Goal: Information Seeking & Learning: Compare options

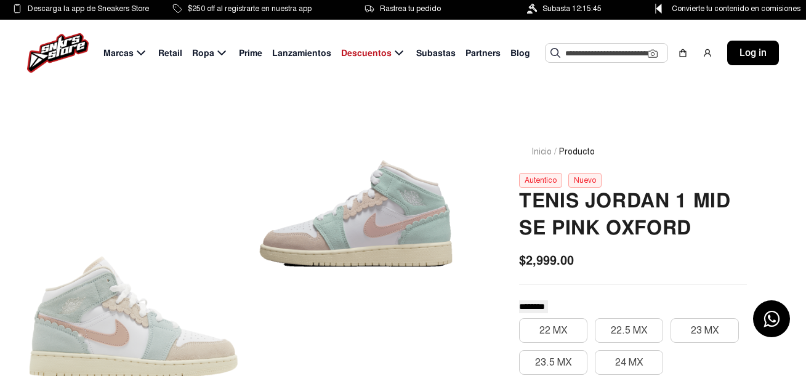
click at [61, 50] on img at bounding box center [58, 52] width 62 height 39
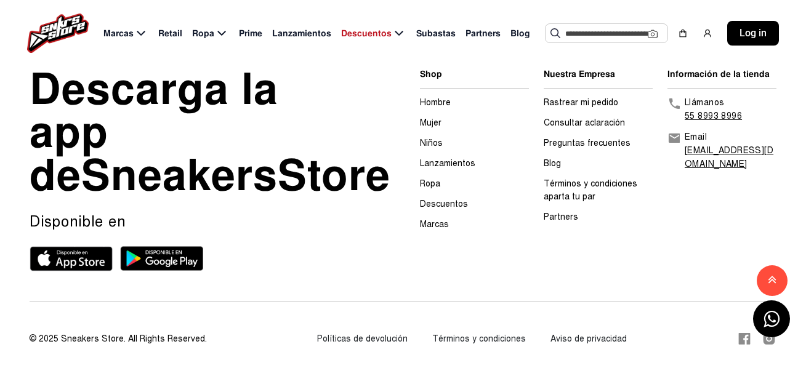
scroll to position [3579, 0]
drag, startPoint x: 508, startPoint y: 36, endPoint x: 486, endPoint y: 30, distance: 22.4
click at [486, 30] on span "Partners" at bounding box center [482, 33] width 35 height 13
click at [510, 32] on span "Blog" at bounding box center [520, 33] width 20 height 13
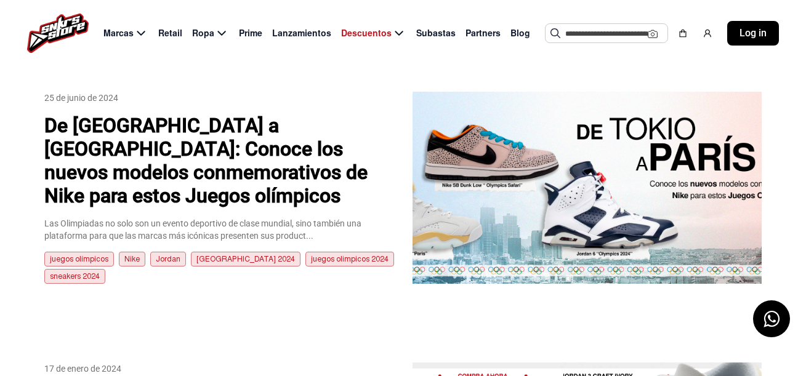
scroll to position [345, 0]
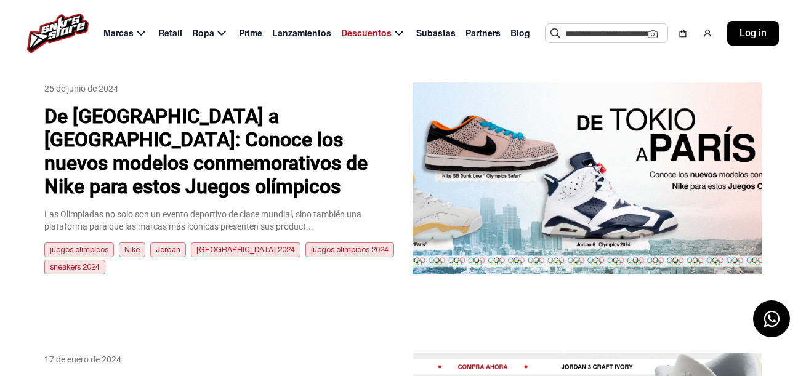
click at [469, 38] on span "Partners" at bounding box center [482, 33] width 35 height 13
select select
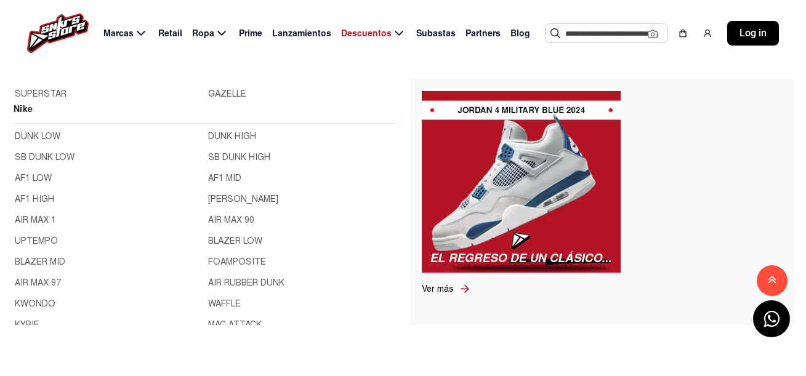
scroll to position [153, 0]
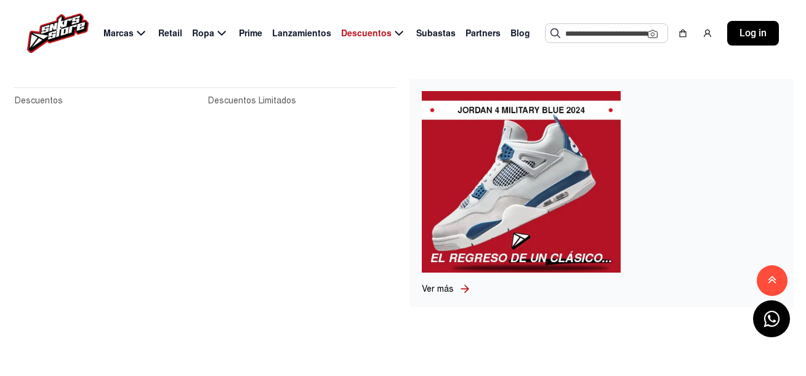
click at [617, 36] on input "text" at bounding box center [606, 33] width 82 height 18
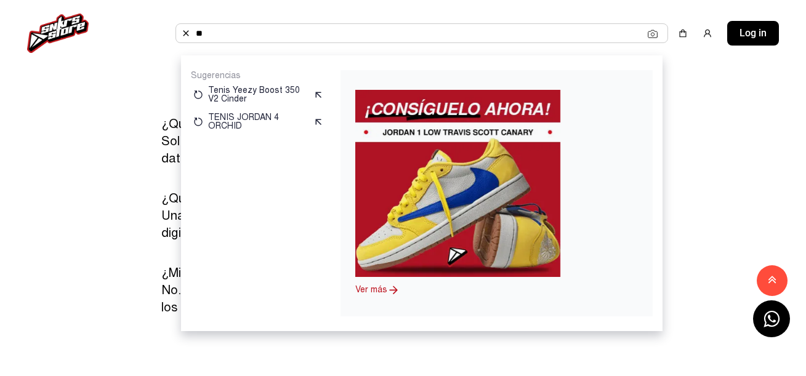
type input "*"
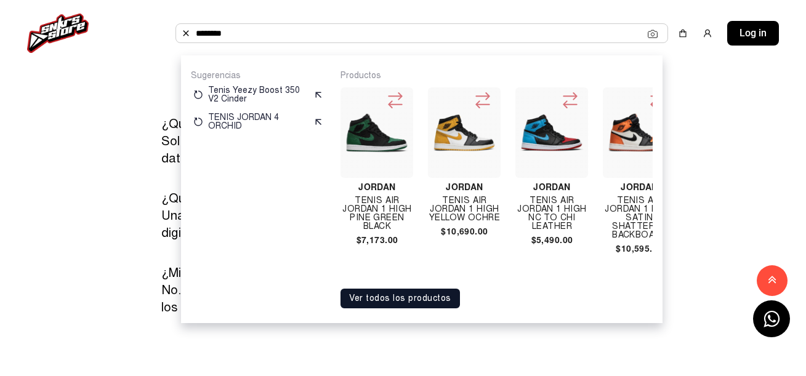
type input "********"
click at [429, 306] on button "Ver todos los productos" at bounding box center [399, 299] width 119 height 20
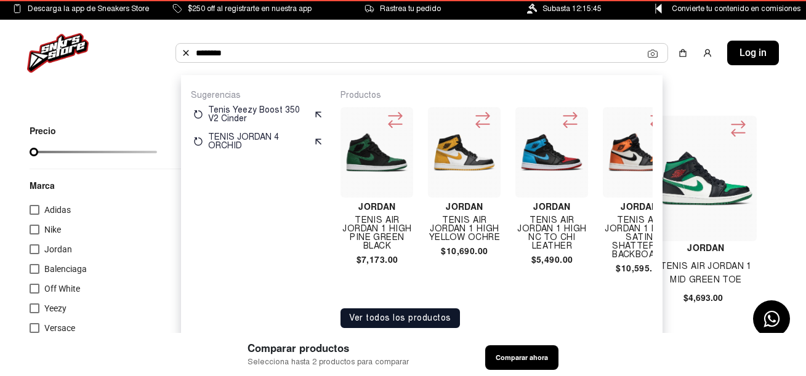
click at [429, 321] on button "Ver todos los productos" at bounding box center [399, 318] width 119 height 20
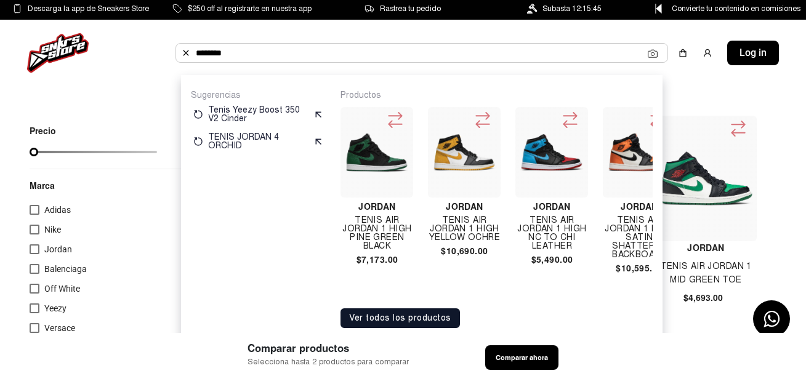
click at [694, 73] on div "Marcas Retail Ropa Prime Lanzamientos Descuentos Subastas Partners Blog *******…" at bounding box center [403, 53] width 806 height 66
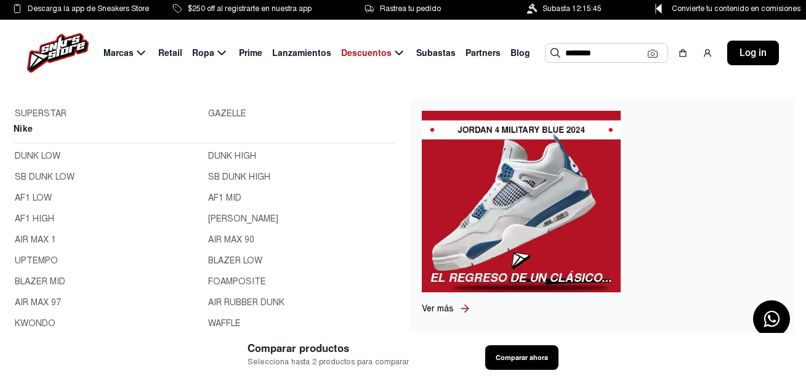
scroll to position [159, 0]
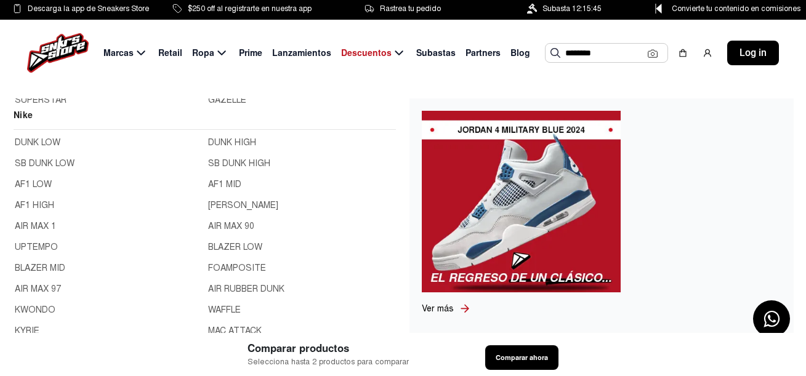
click at [30, 187] on link "AF1 LOW" at bounding box center [108, 185] width 186 height 14
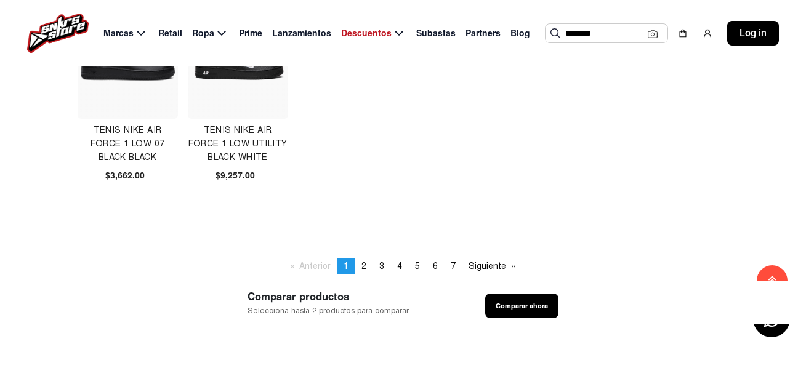
scroll to position [862, 0]
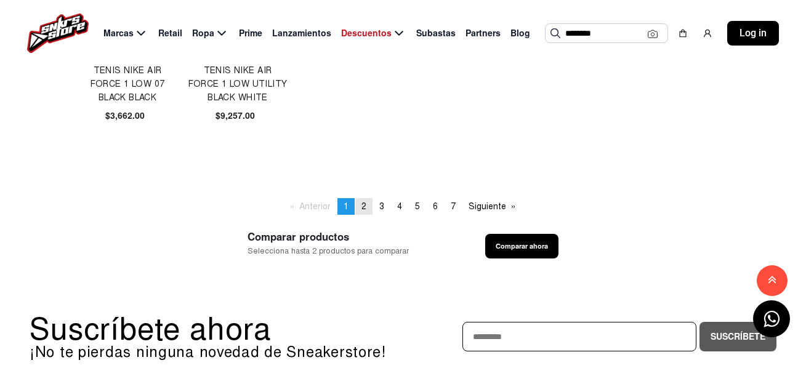
click at [363, 205] on span "2" at bounding box center [363, 206] width 5 height 10
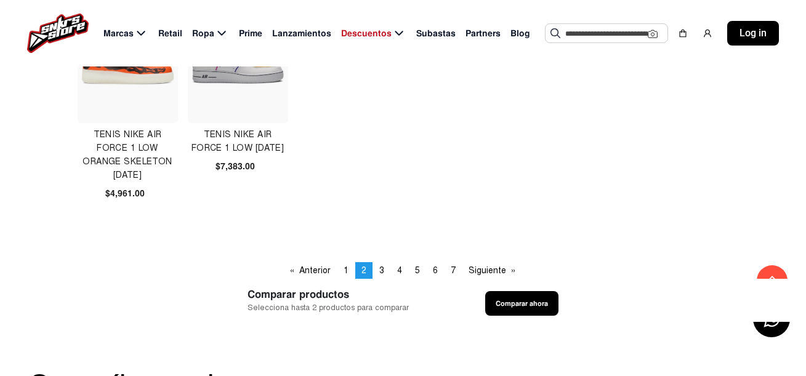
scroll to position [813, 0]
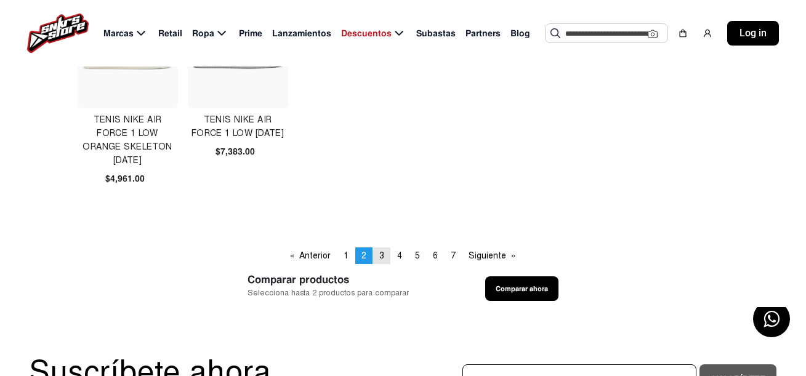
click at [388, 259] on link "page 3" at bounding box center [381, 255] width 17 height 17
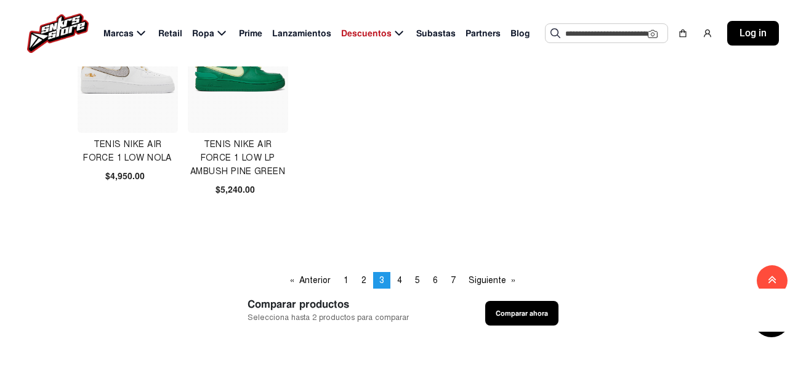
scroll to position [837, 0]
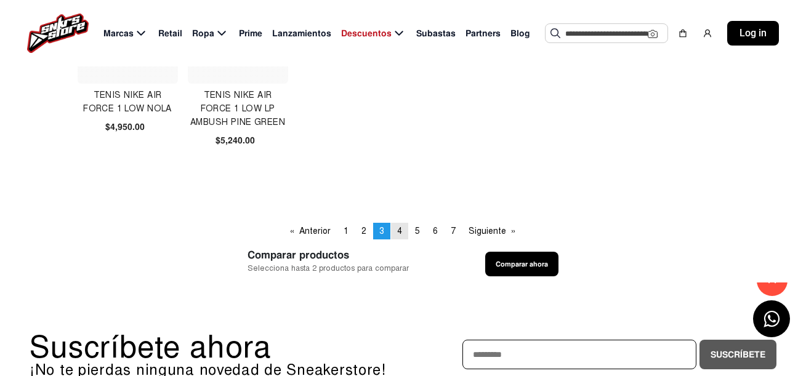
click at [399, 227] on span "4" at bounding box center [399, 231] width 5 height 10
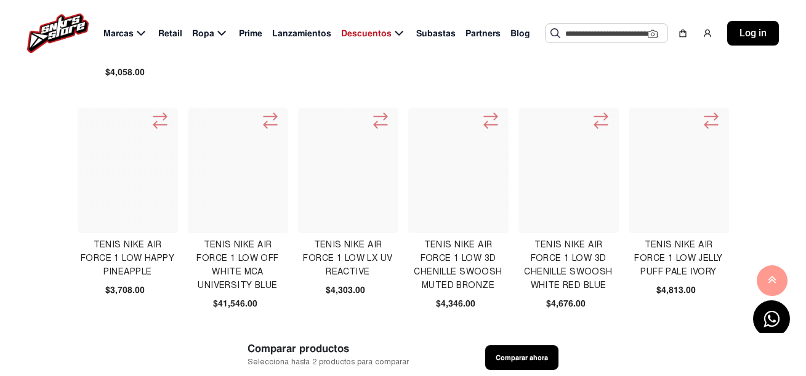
scroll to position [492, 0]
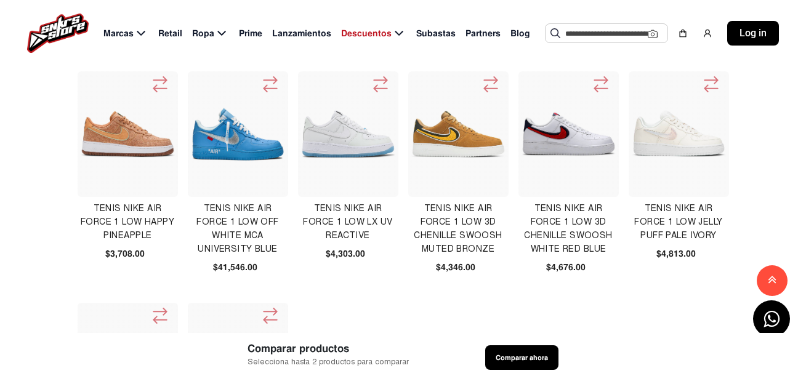
click at [592, 228] on h4 "Tenis Nike Air Force 1 Low 3d Chenille Swoosh White Red Blue" at bounding box center [568, 229] width 100 height 54
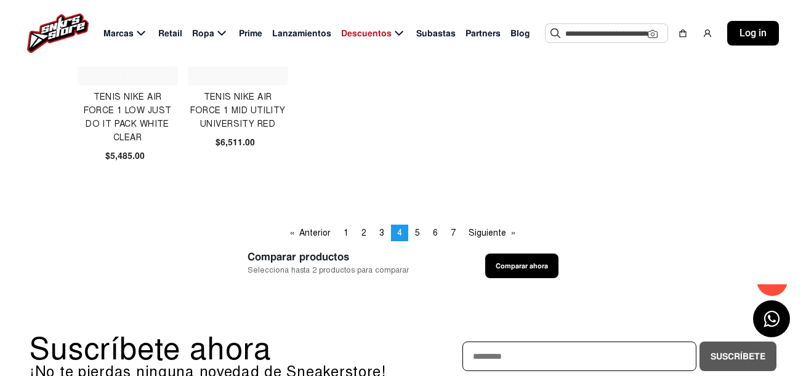
scroll to position [837, 0]
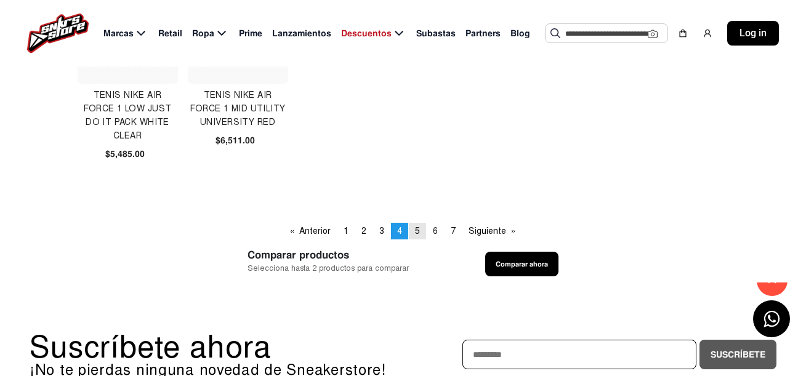
click at [413, 237] on link "page 5" at bounding box center [417, 231] width 17 height 17
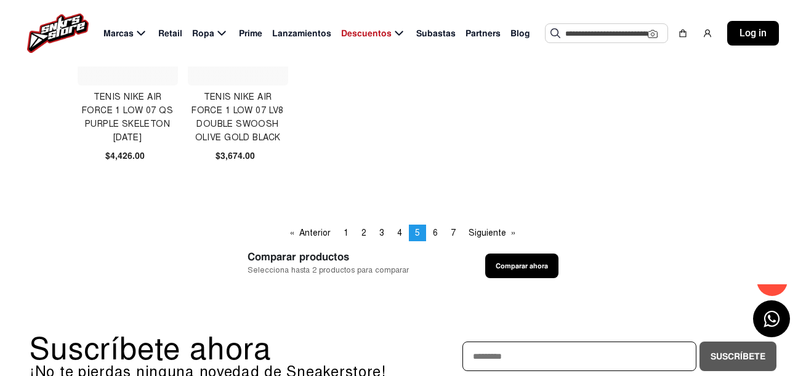
scroll to position [862, 0]
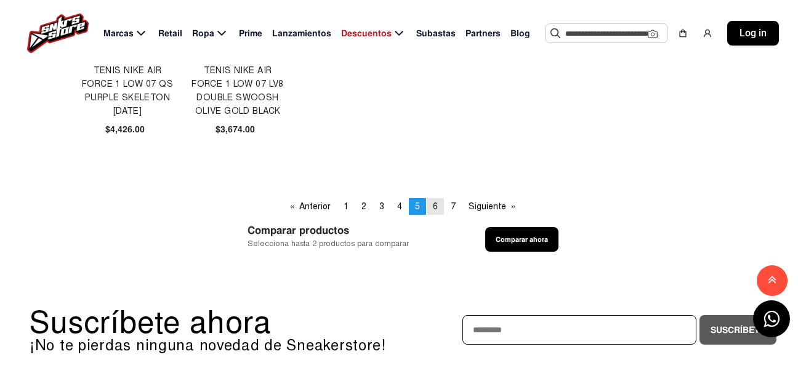
click at [438, 204] on link "page 6" at bounding box center [435, 206] width 17 height 17
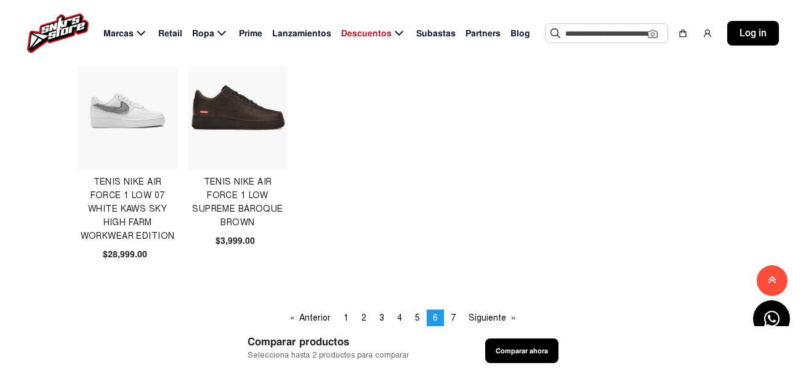
scroll to position [813, 0]
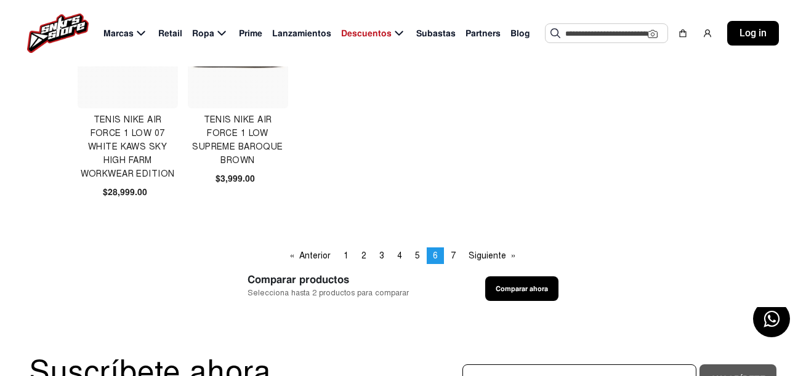
click at [454, 265] on div "Comparar productos Selecciona hasta 2 productos para comparar Comparar ahora" at bounding box center [403, 285] width 806 height 43
click at [452, 260] on span "7" at bounding box center [453, 256] width 5 height 10
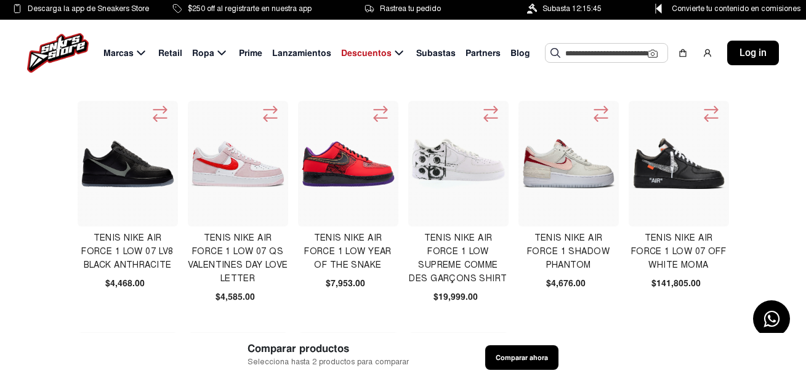
click at [588, 54] on input "text" at bounding box center [606, 53] width 82 height 18
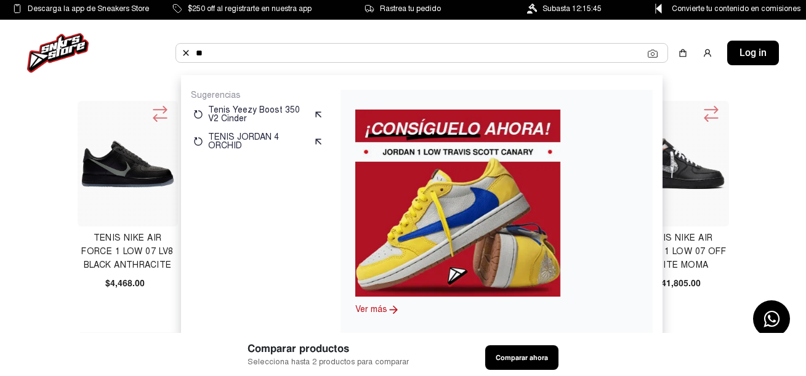
type input "*"
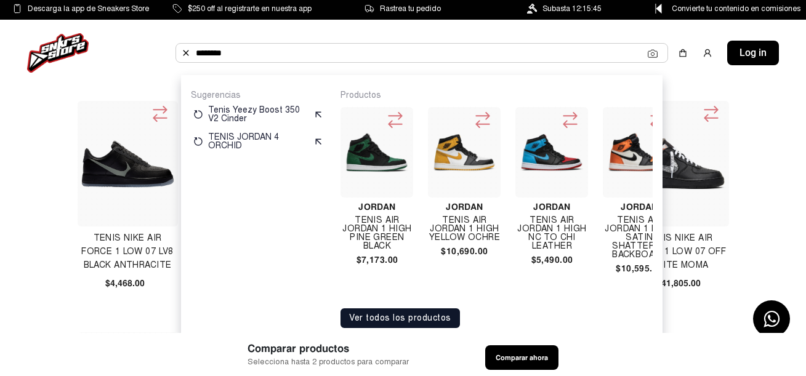
type input "********"
click at [440, 320] on button "Ver todos los productos" at bounding box center [399, 318] width 119 height 20
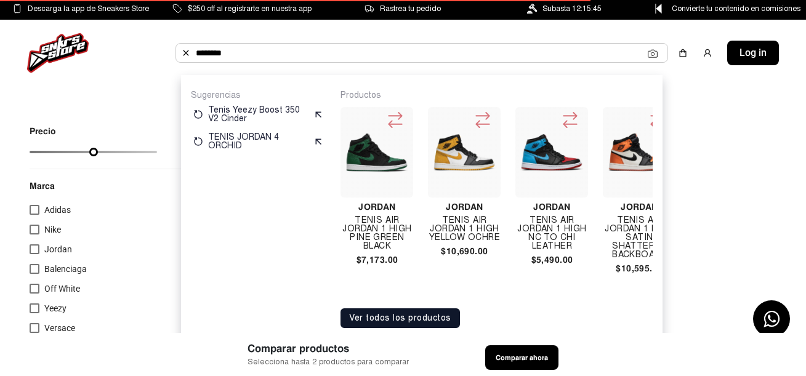
click at [714, 85] on div "Marcas Retail Ropa Prime Lanzamientos Descuentos Subastas Partners Blog *******…" at bounding box center [403, 53] width 806 height 66
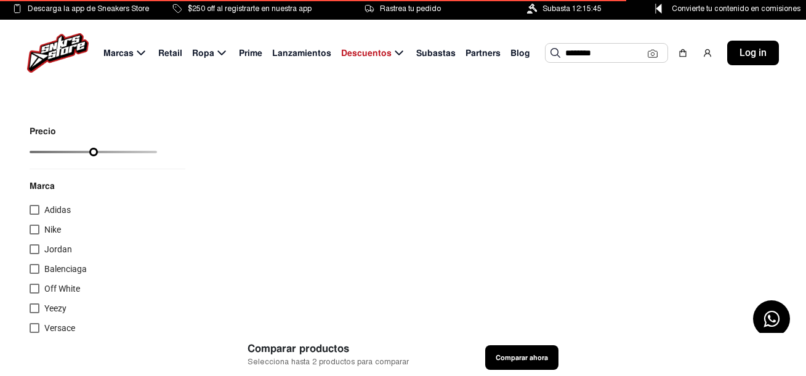
click at [714, 85] on div "Marcas Retail Ropa Prime Lanzamientos Descuentos Subastas Partners Blog *******…" at bounding box center [403, 53] width 806 height 66
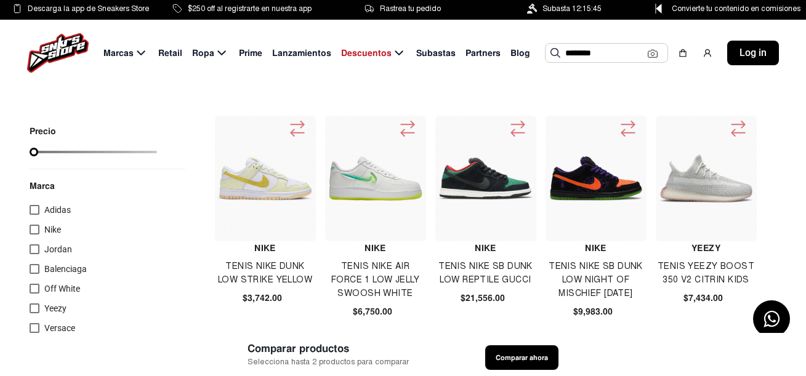
scroll to position [25, 0]
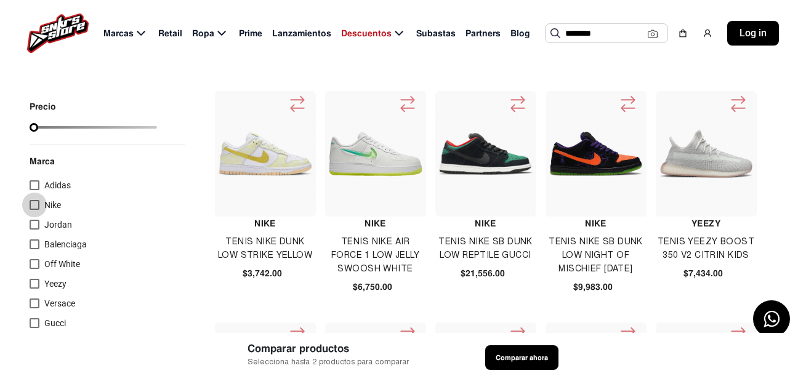
click at [32, 203] on div at bounding box center [35, 205] width 10 height 10
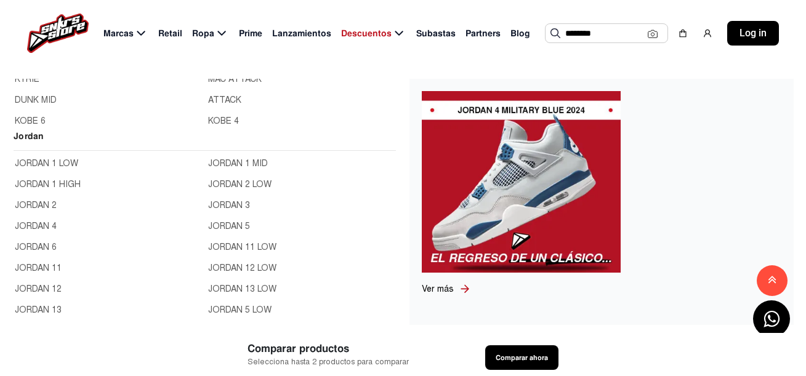
scroll to position [398, 0]
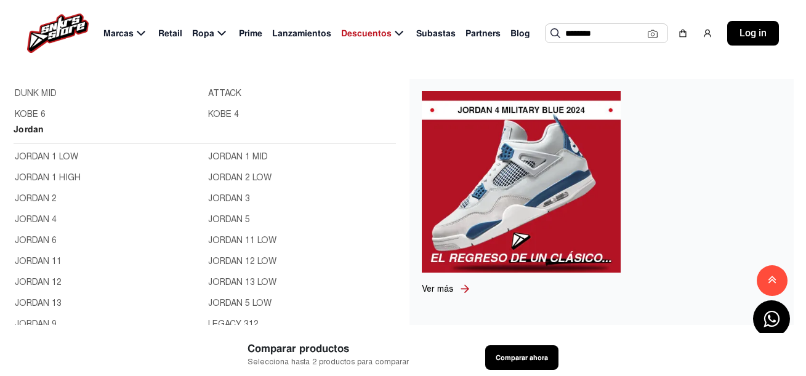
click at [50, 158] on link "JORDAN 1 LOW" at bounding box center [108, 157] width 186 height 14
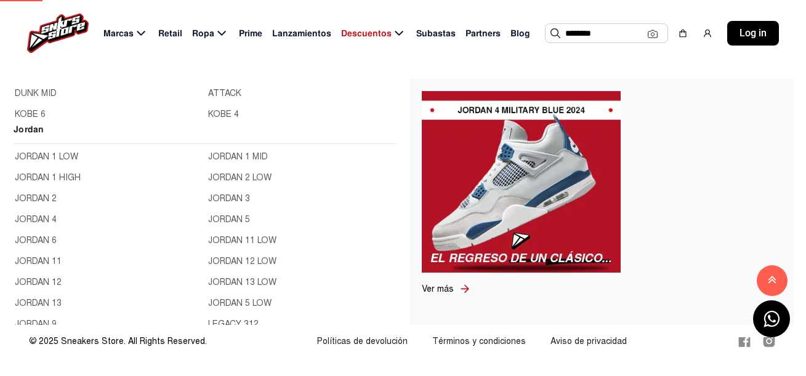
scroll to position [82, 0]
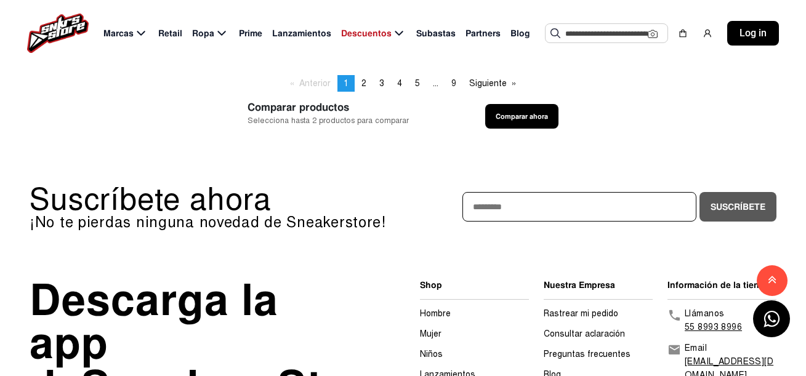
scroll to position [911, 0]
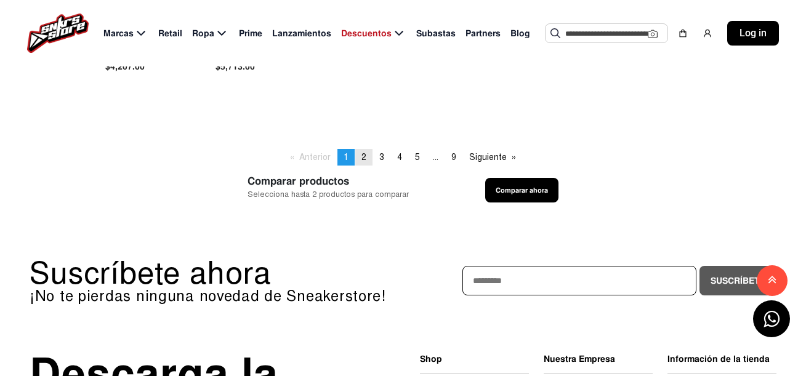
click at [362, 162] on span "2" at bounding box center [363, 157] width 5 height 10
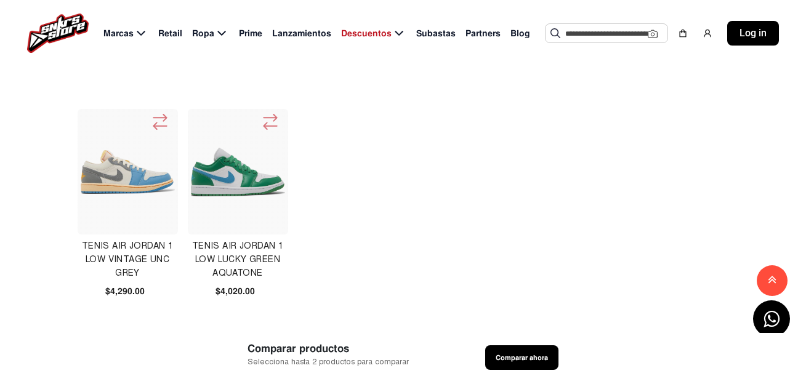
scroll to position [689, 0]
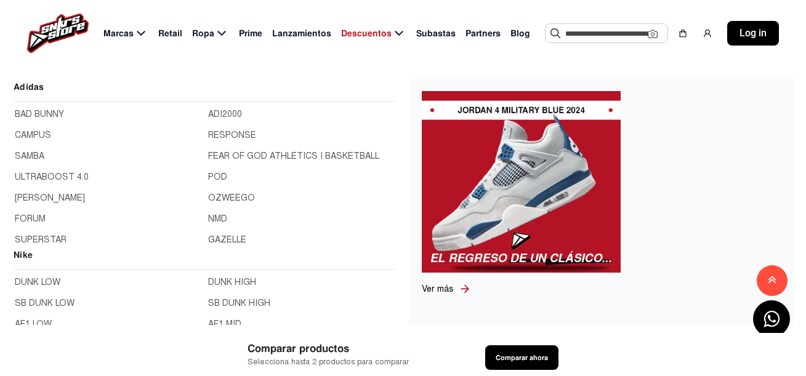
click at [386, 200] on div "BAD BUNNY ADI2000 CAMPUS RESPONSE SAMBA FEAR OF GOD ATHLETICS I BASKETBALL ULTR…" at bounding box center [205, 177] width 382 height 142
click at [399, 210] on div "Adidas BAD BUNNY ADI2000 CAMPUS RESPONSE SAMBA FEAR OF GOD ATHLETICS I BASKETBA…" at bounding box center [403, 201] width 806 height 271
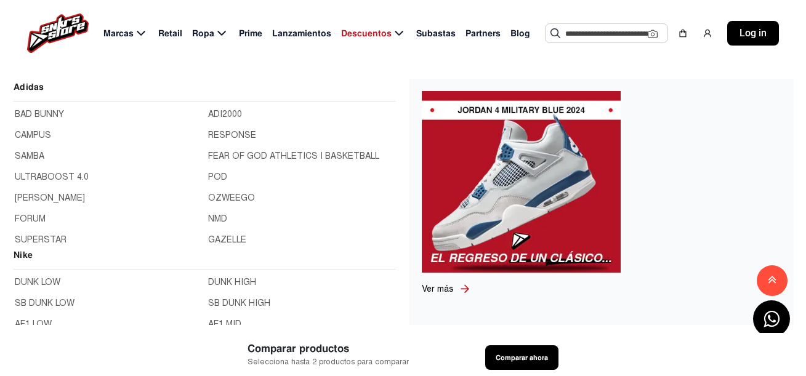
click at [399, 199] on div "Adidas BAD BUNNY ADI2000 CAMPUS RESPONSE SAMBA FEAR OF GOD ATHLETICS I BASKETBA…" at bounding box center [403, 201] width 806 height 271
drag, startPoint x: 399, startPoint y: 199, endPoint x: 390, endPoint y: 198, distance: 9.4
click at [390, 198] on div "Adidas BAD BUNNY ADI2000 CAMPUS RESPONSE SAMBA FEAR OF GOD ATHLETICS I BASKETBA…" at bounding box center [403, 201] width 806 height 271
click at [686, 159] on link at bounding box center [602, 182] width 360 height 182
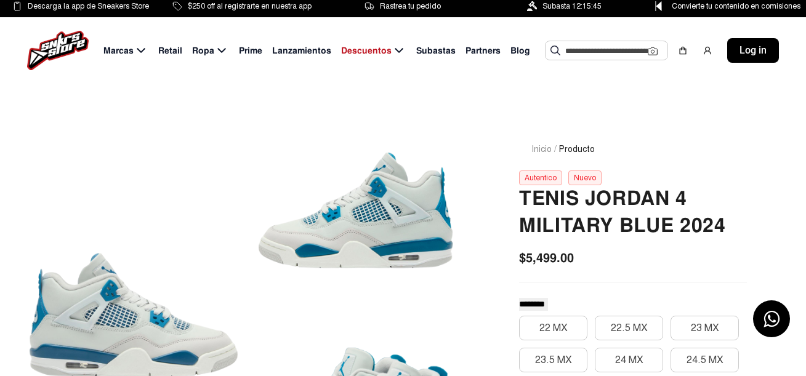
scroll to position [4, 0]
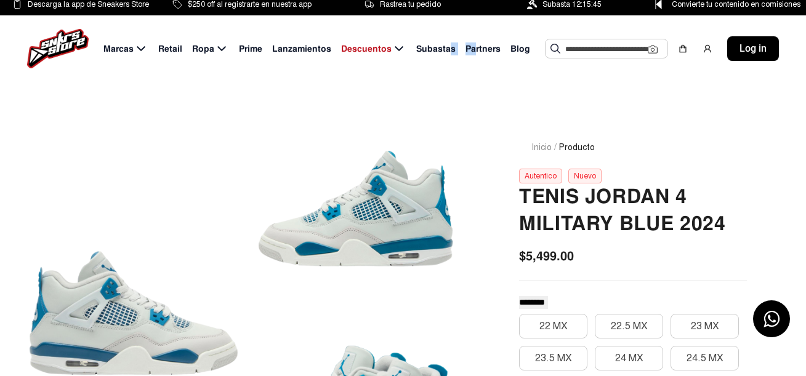
drag, startPoint x: 473, startPoint y: 57, endPoint x: 446, endPoint y: 57, distance: 26.5
click at [446, 57] on div "Marcas Retail Ropa Prime Lanzamientos Descuentos Subastas Partners Blog Sugeren…" at bounding box center [403, 48] width 806 height 66
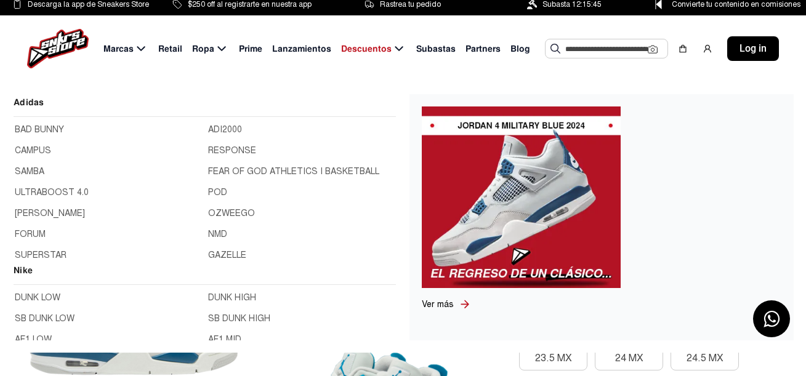
scroll to position [215, 0]
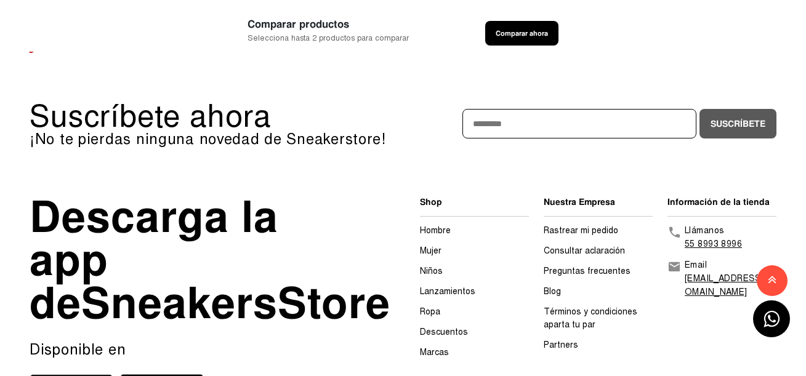
scroll to position [1074, 0]
